Goal: Transaction & Acquisition: Book appointment/travel/reservation

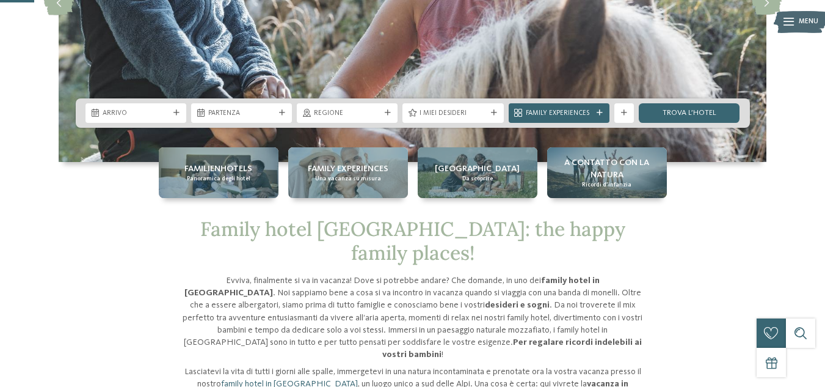
scroll to position [183, 0]
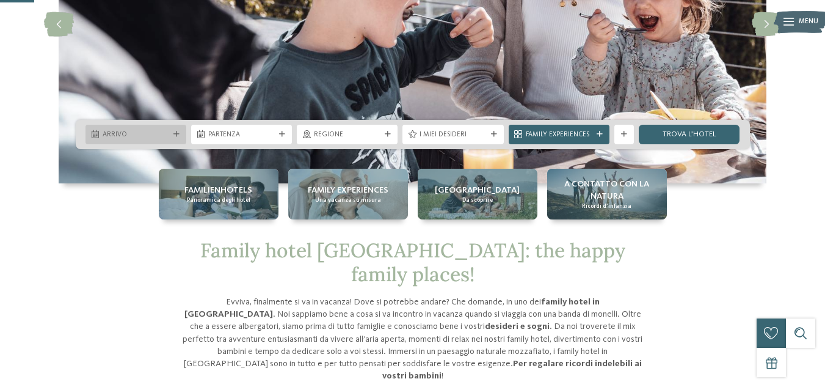
click at [145, 136] on span "Arrivo" at bounding box center [136, 135] width 67 height 10
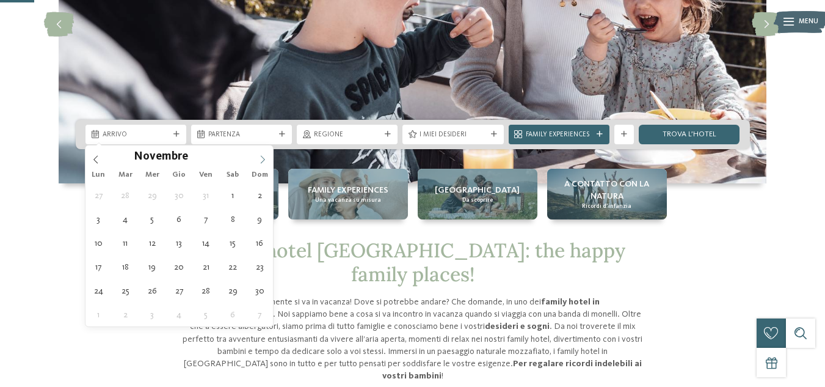
click at [266, 159] on icon at bounding box center [262, 159] width 9 height 9
click at [265, 159] on icon at bounding box center [262, 159] width 9 height 9
type div "[DATE]"
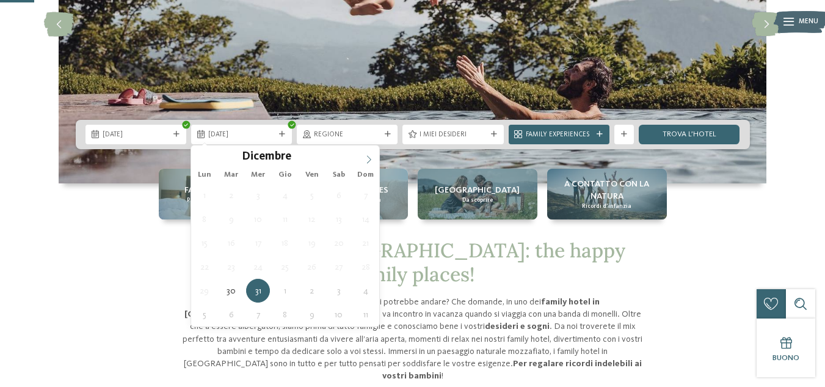
type input "****"
click at [371, 161] on icon at bounding box center [369, 159] width 9 height 9
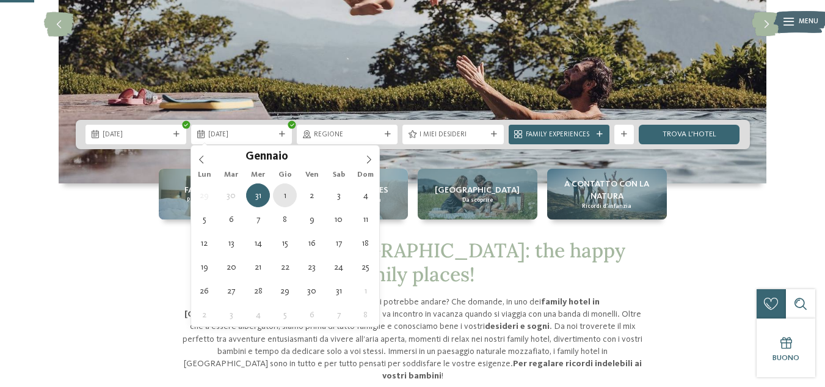
type div "[DATE]"
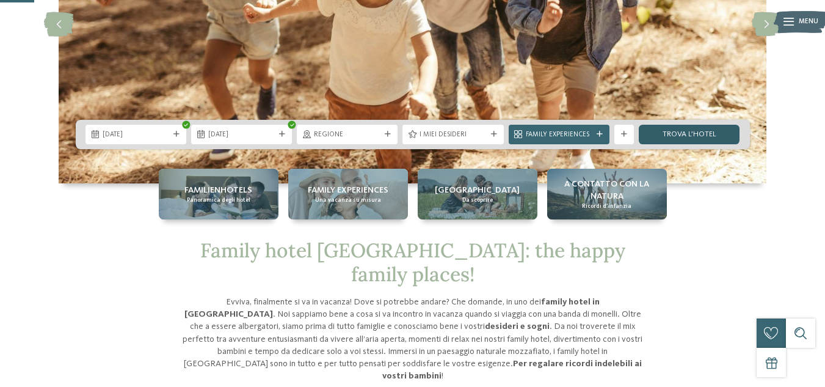
click at [693, 134] on link "trova l’hotel" at bounding box center [689, 135] width 101 height 20
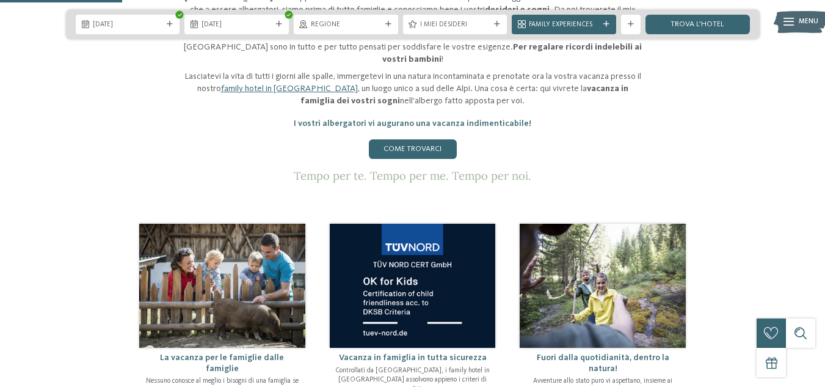
scroll to position [672, 0]
